Goal: Obtain resource: Download file/media

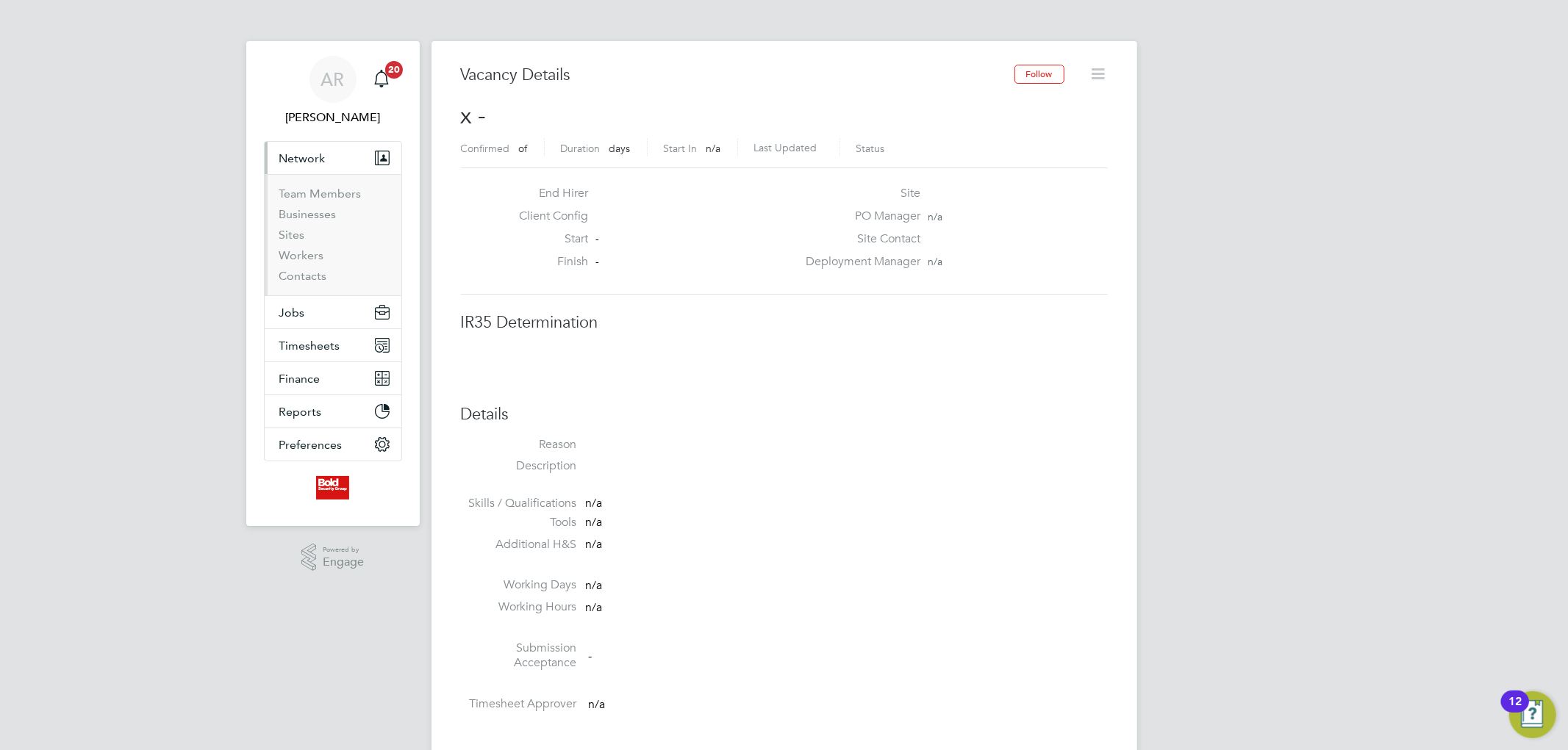
scroll to position [23, 317]
click at [294, 253] on link "Workers" at bounding box center [302, 255] width 44 height 14
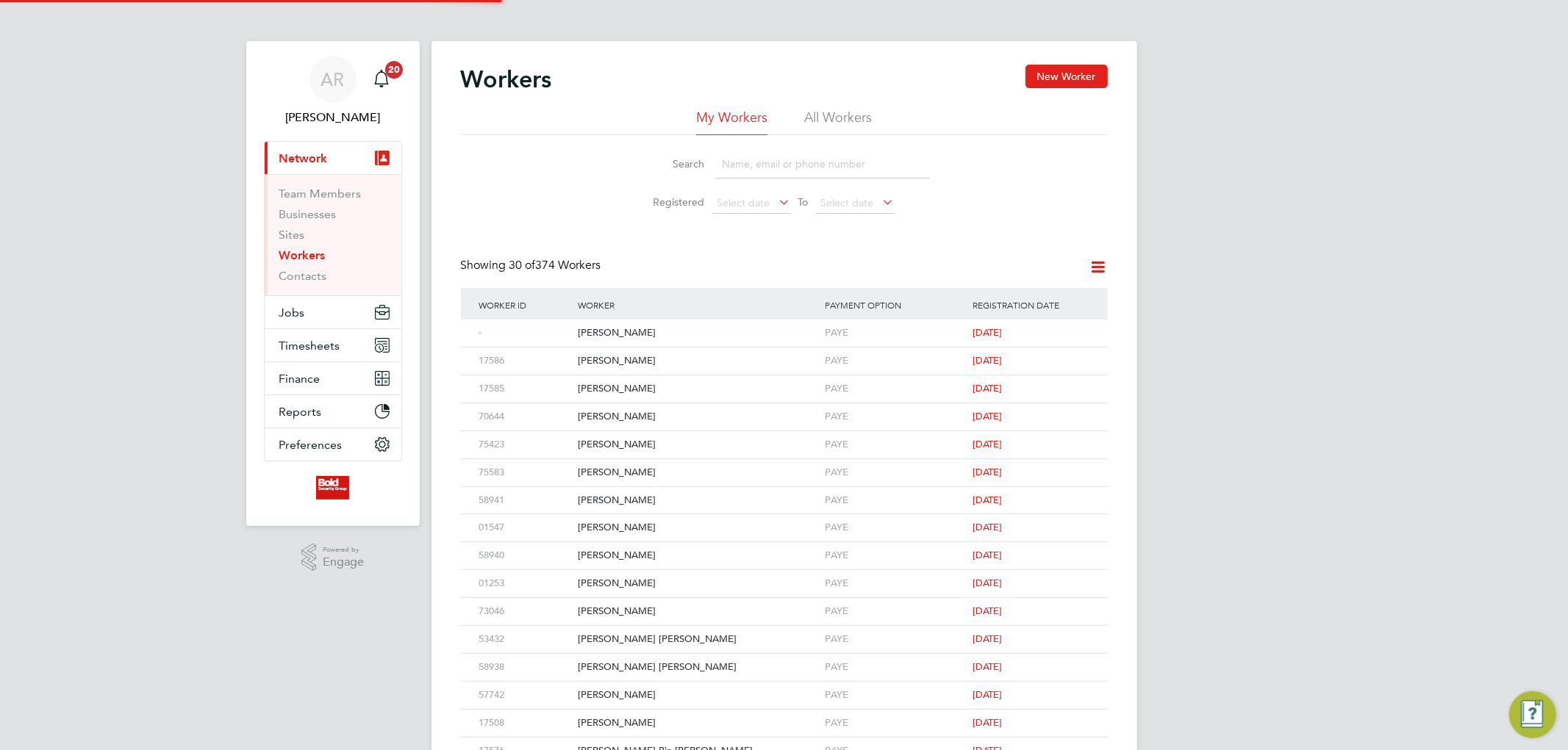
click at [767, 170] on input at bounding box center [822, 164] width 215 height 28
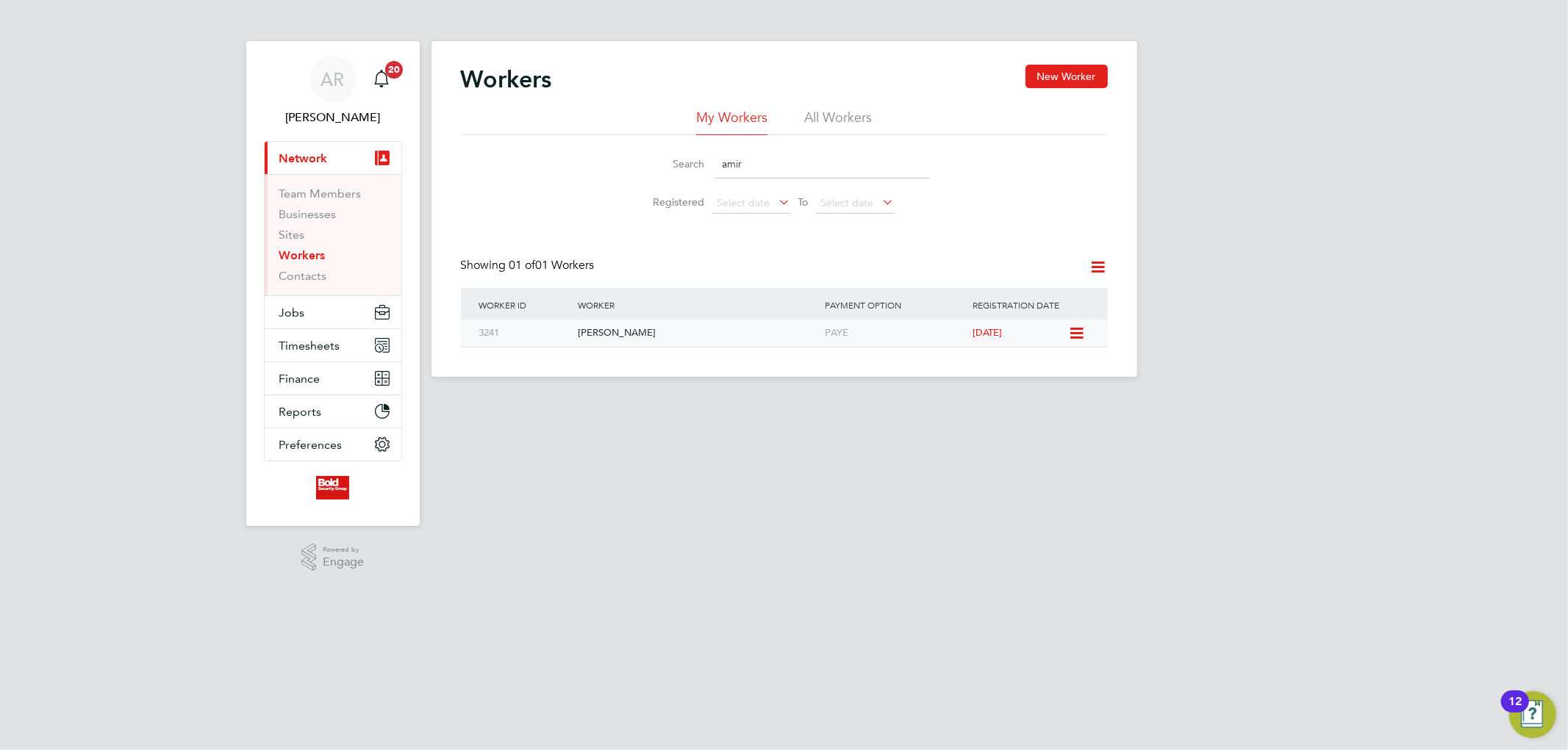
type input "amir"
click at [586, 332] on div "[PERSON_NAME]" at bounding box center [698, 332] width 247 height 27
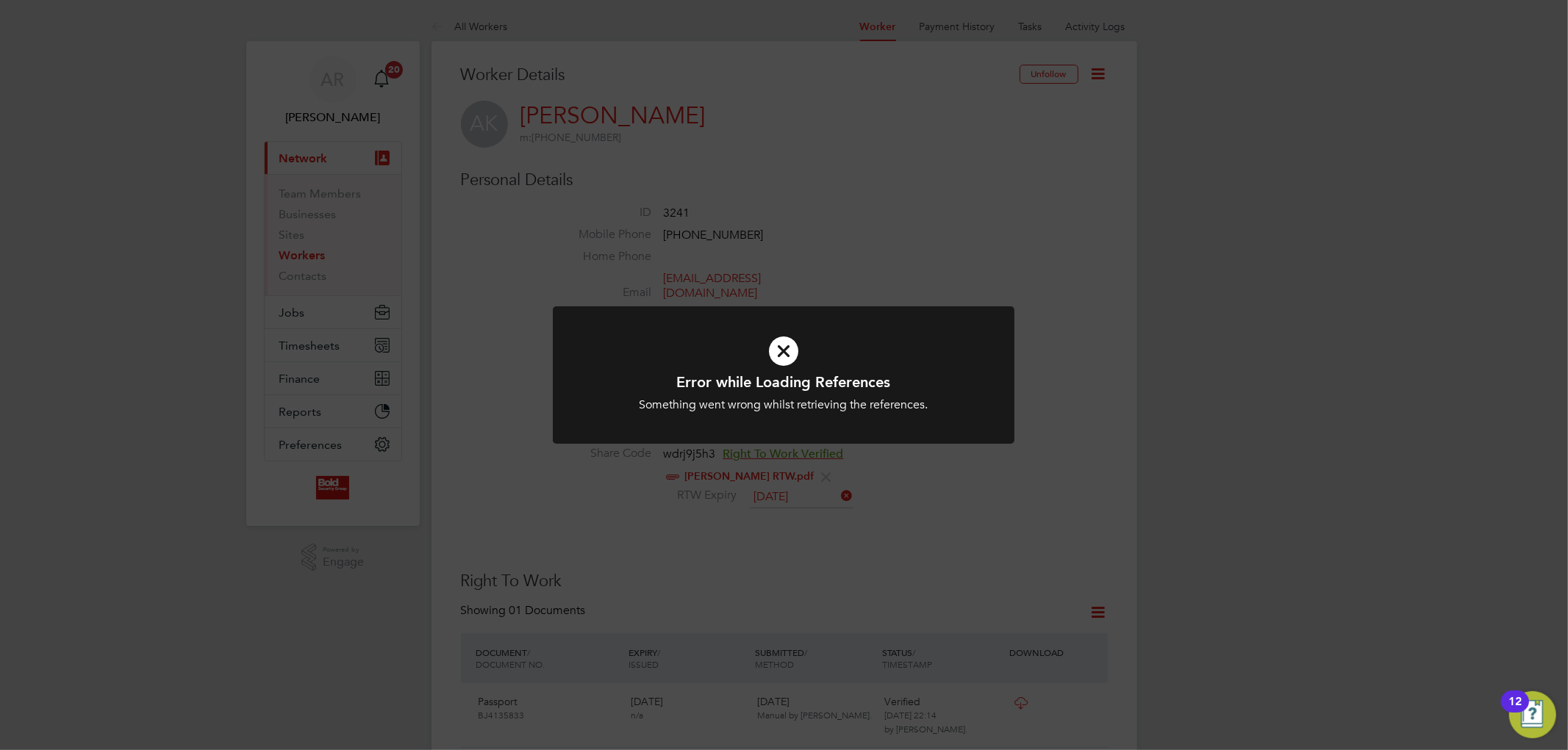
click at [987, 456] on div "Error while Loading References Something went wrong whilst retrieving the refer…" at bounding box center [784, 384] width 462 height 155
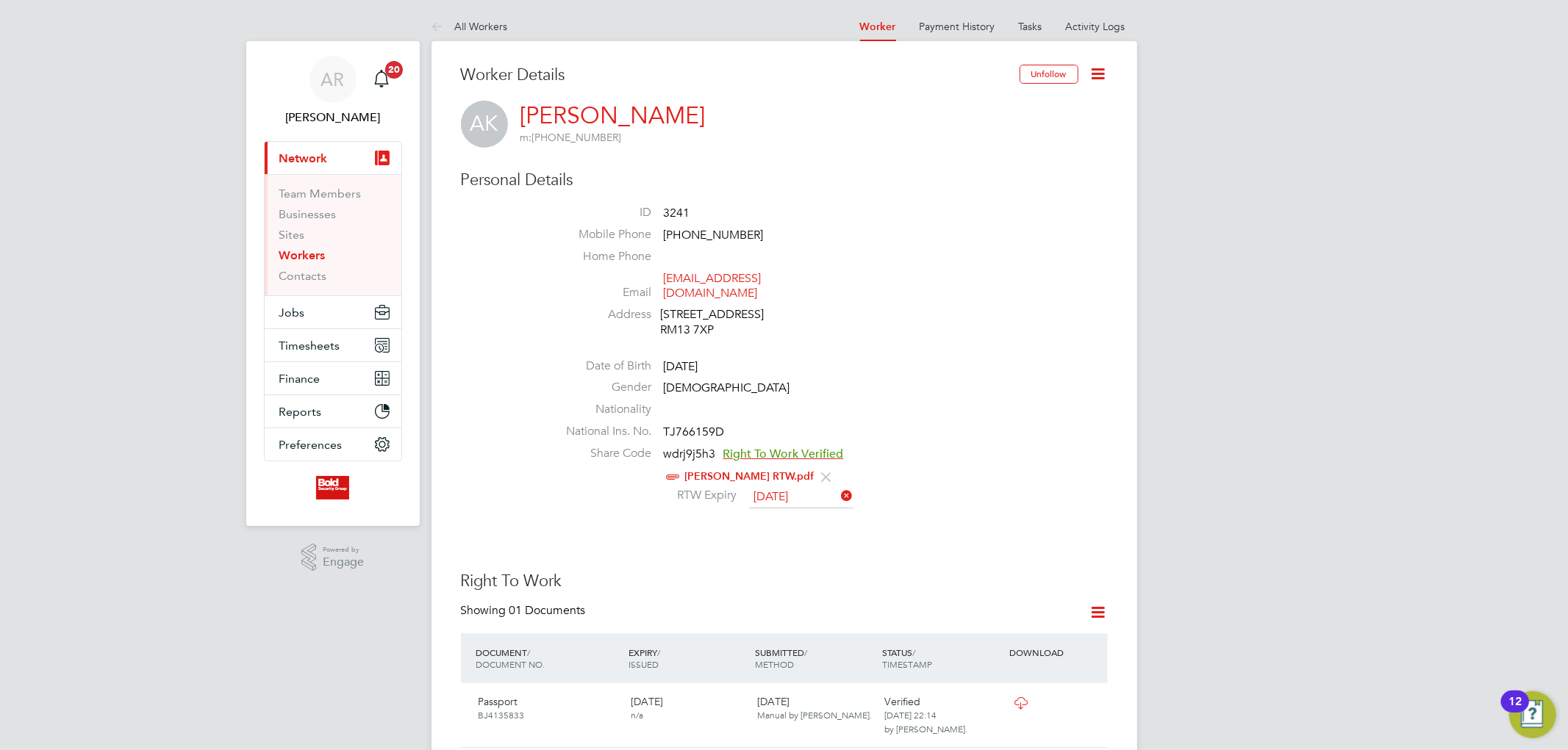
click at [788, 456] on span "Right To Work Verified" at bounding box center [784, 454] width 121 height 15
click at [754, 454] on span "Right To Work Verified" at bounding box center [784, 454] width 121 height 15
click at [716, 481] on link "[PERSON_NAME] RTW.pdf" at bounding box center [750, 476] width 129 height 12
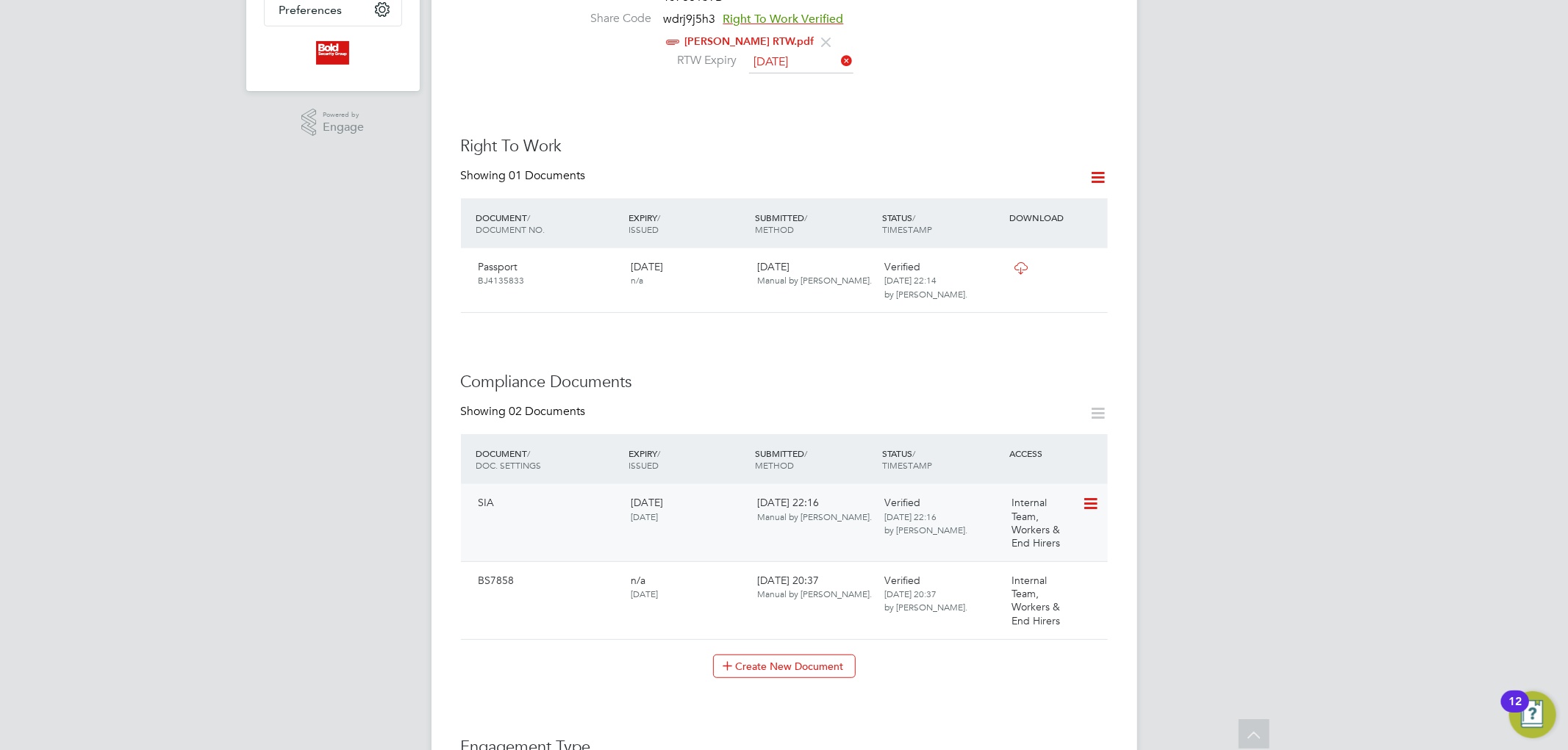
click at [493, 504] on span "SIA" at bounding box center [486, 503] width 16 height 13
click at [1087, 503] on icon at bounding box center [1090, 503] width 15 height 18
click at [1022, 557] on li "Download Document" at bounding box center [1037, 558] width 117 height 21
click at [1018, 263] on icon at bounding box center [1020, 268] width 18 height 11
